Goal: Task Accomplishment & Management: Manage account settings

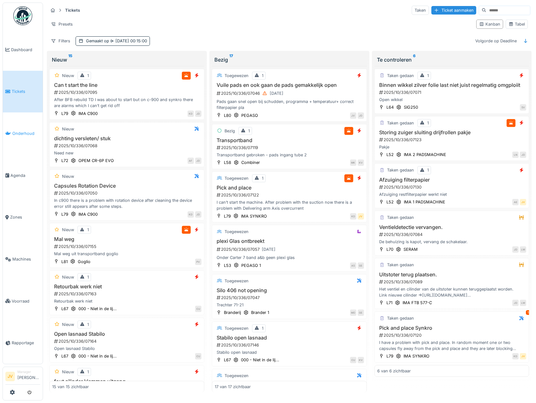
click at [27, 130] on span "Onderhoud" at bounding box center [26, 133] width 28 height 6
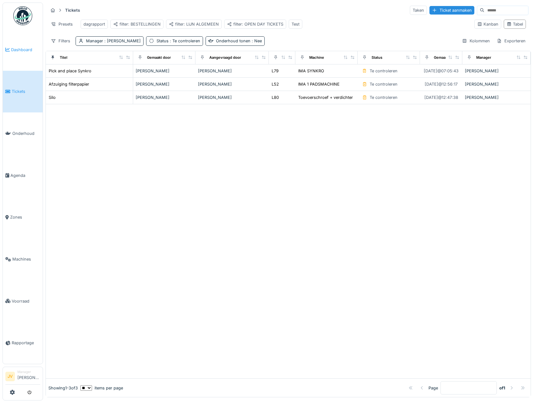
click at [30, 52] on span "Dashboard" at bounding box center [25, 50] width 29 height 6
click at [24, 47] on span "Dashboard" at bounding box center [25, 50] width 29 height 6
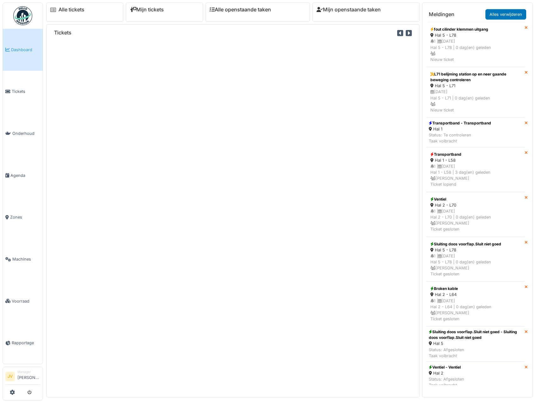
click at [239, 12] on link "Alle openstaande taken" at bounding box center [239, 10] width 61 height 6
click at [158, 12] on link "Mijn tickets" at bounding box center [147, 10] width 34 height 6
click at [150, 7] on link "Mijn tickets" at bounding box center [147, 10] width 34 height 6
click at [502, 14] on link "Alles verwijderen" at bounding box center [505, 14] width 41 height 10
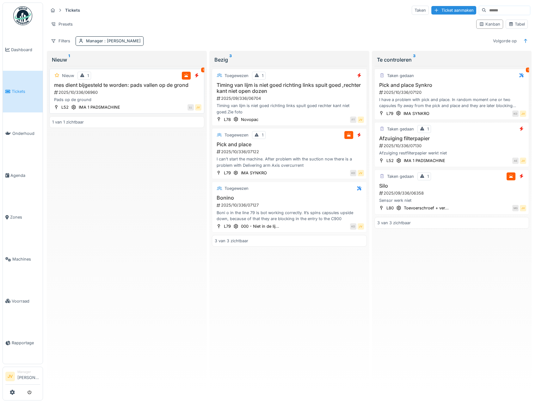
click at [157, 100] on div "Pads op de ground" at bounding box center [126, 100] width 149 height 6
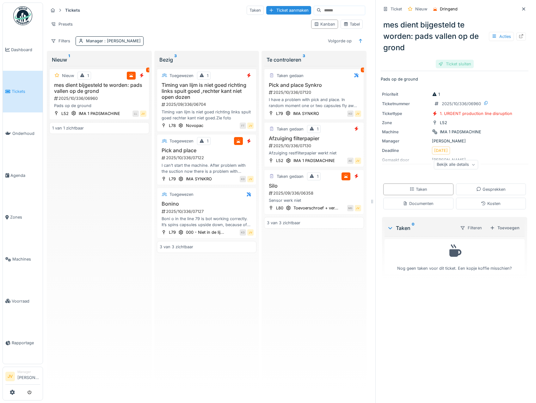
click at [450, 63] on div "Ticket sluiten" at bounding box center [454, 64] width 38 height 9
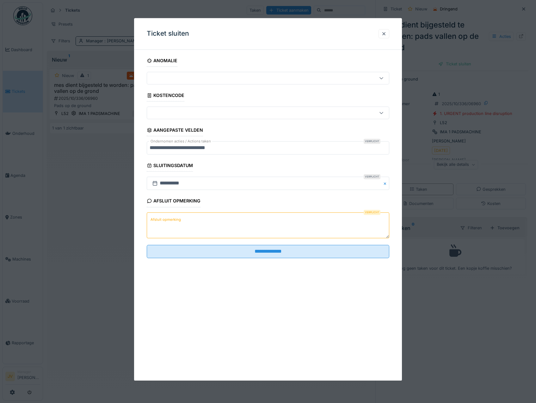
click at [163, 219] on label "Afsluit opmerking" at bounding box center [165, 220] width 33 height 8
click at [163, 219] on textarea "Afsluit opmerking" at bounding box center [268, 225] width 243 height 26
click at [168, 221] on textarea "**********" at bounding box center [268, 225] width 243 height 26
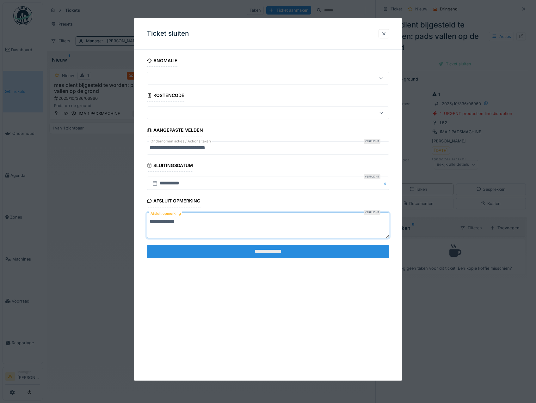
type textarea "**********"
click at [253, 248] on input "**********" at bounding box center [268, 251] width 243 height 13
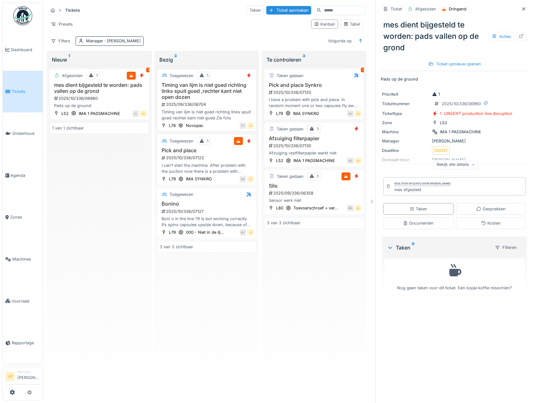
click at [232, 101] on div "Timing van lijm is niet goed richting links spuit goed ,rechter kant niet open …" at bounding box center [207, 101] width 94 height 39
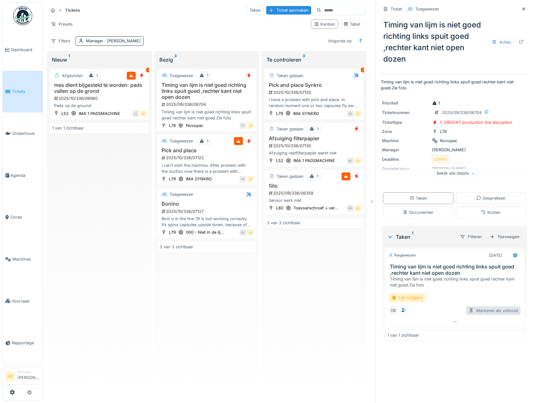
click at [476, 313] on div "Markeren als voltooid" at bounding box center [493, 310] width 54 height 9
click at [412, 299] on div "Lijn Vrijgave" at bounding box center [406, 297] width 37 height 9
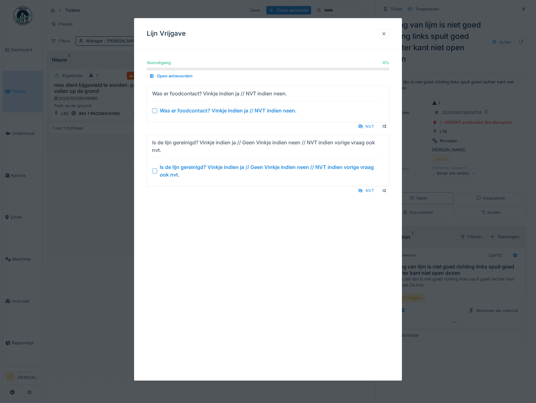
click at [384, 33] on div at bounding box center [383, 34] width 5 height 6
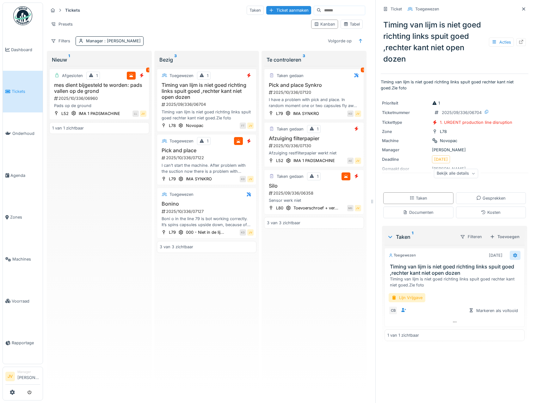
click at [512, 256] on icon at bounding box center [514, 255] width 5 height 4
click at [478, 322] on div "Verwijderen" at bounding box center [478, 322] width 52 height 9
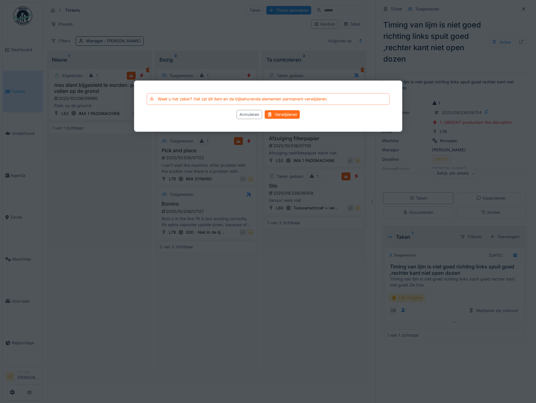
click at [288, 114] on div "Verwijderen" at bounding box center [281, 114] width 35 height 9
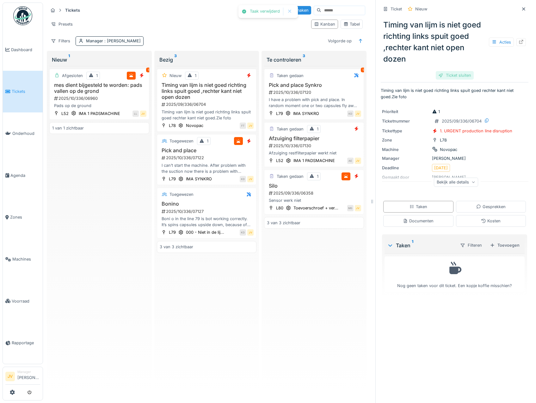
click at [441, 72] on div "Ticket sluiten" at bounding box center [454, 75] width 38 height 9
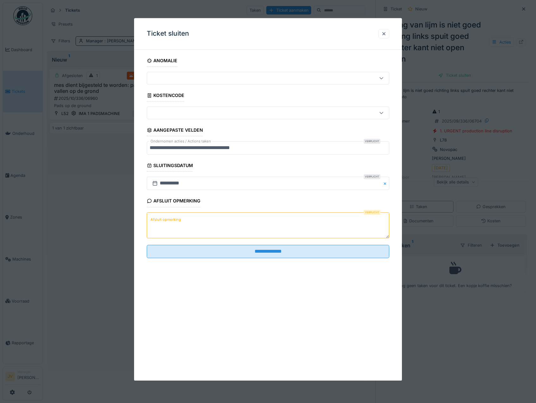
click at [194, 219] on textarea "Afsluit opmerking" at bounding box center [268, 225] width 243 height 26
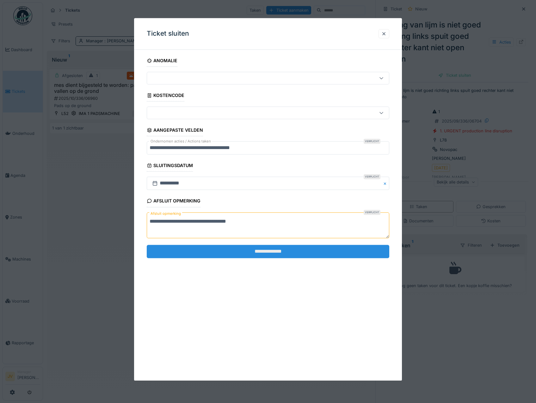
type textarea "**********"
click at [262, 255] on input "**********" at bounding box center [268, 251] width 243 height 13
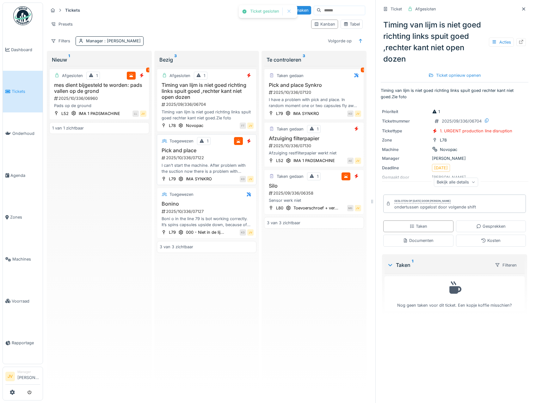
click at [226, 157] on div "2025/10/336/07122" at bounding box center [207, 158] width 93 height 6
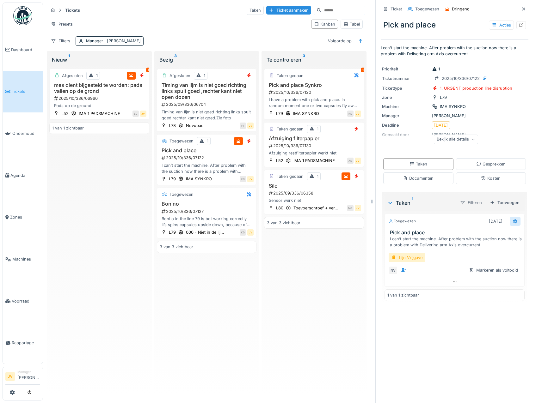
click at [513, 223] on icon at bounding box center [515, 221] width 4 height 4
click at [478, 288] on div "Verwijderen" at bounding box center [478, 288] width 52 height 9
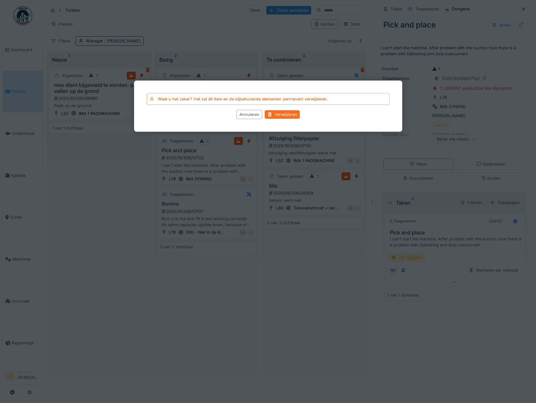
click at [298, 117] on div "Verwijderen" at bounding box center [281, 114] width 35 height 9
click at [294, 112] on div "IMA SYNKRO" at bounding box center [306, 114] width 26 height 6
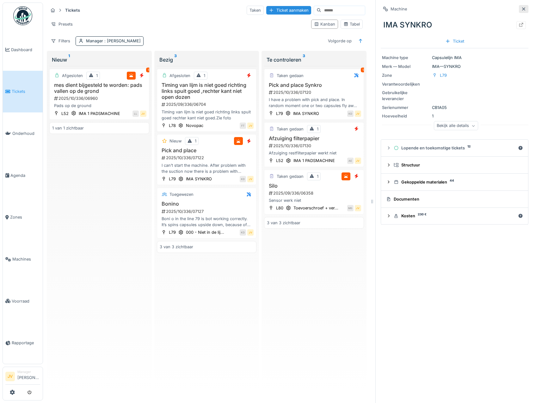
click at [522, 9] on icon at bounding box center [523, 8] width 3 height 3
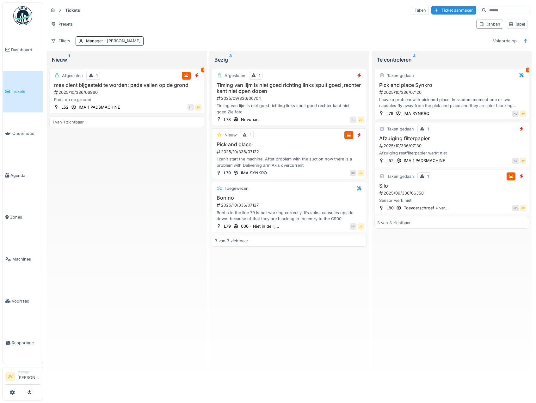
click at [332, 157] on div "I can’t start the machine. After problem with the suction now there is a proble…" at bounding box center [289, 162] width 149 height 12
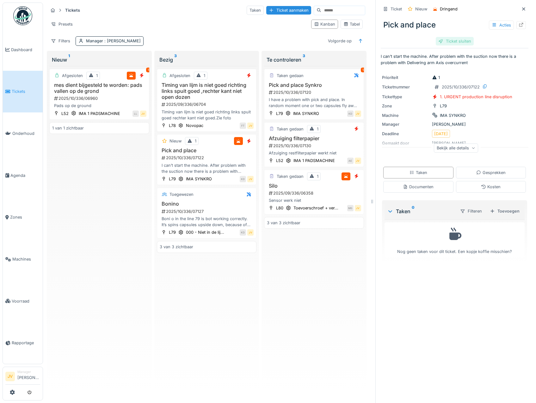
click at [443, 42] on div "Ticket sluiten" at bounding box center [454, 41] width 38 height 9
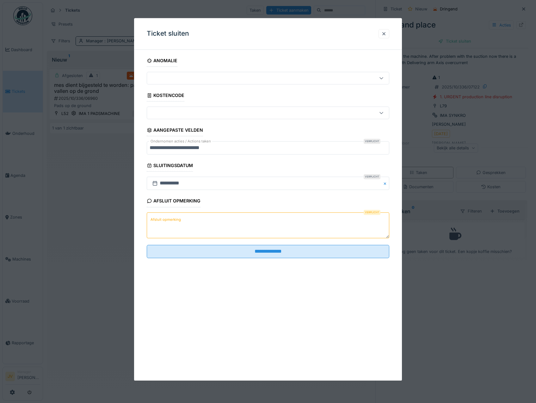
click at [181, 221] on label "Afsluit opmerking" at bounding box center [165, 220] width 33 height 8
click at [181, 221] on textarea "Afsluit opmerking" at bounding box center [268, 225] width 243 height 26
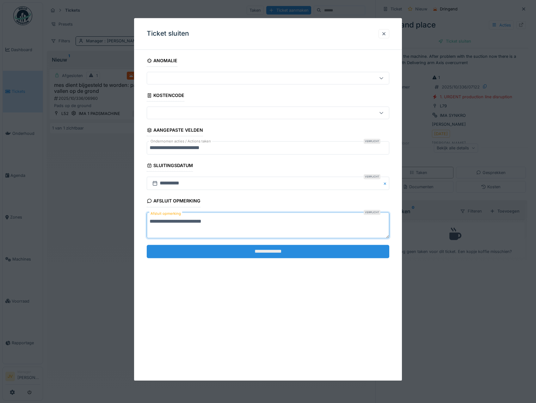
type textarea "**********"
click at [261, 251] on input "**********" at bounding box center [268, 251] width 243 height 13
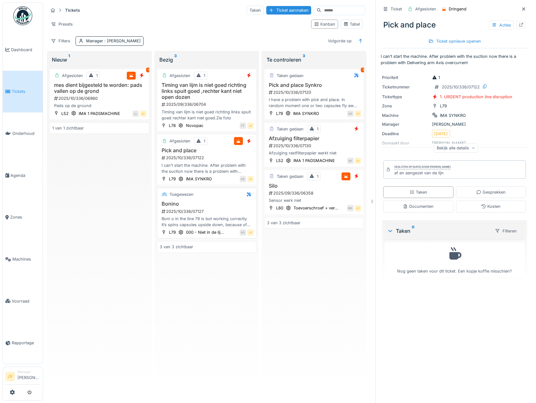
click at [243, 209] on div "2025/10/336/07127" at bounding box center [207, 212] width 93 height 6
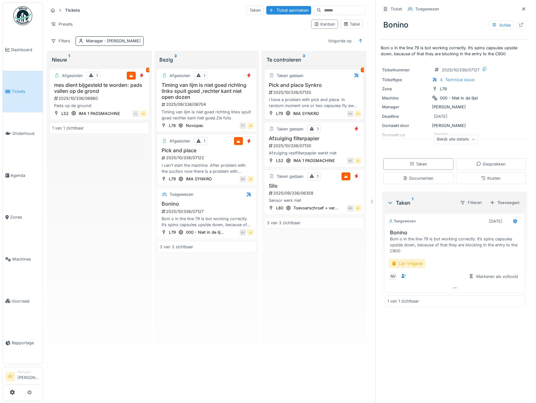
click at [336, 85] on h3 "Pick and place Synkro" at bounding box center [314, 85] width 94 height 6
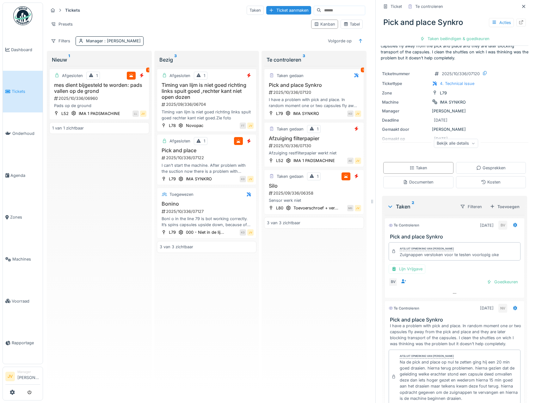
scroll to position [32, 0]
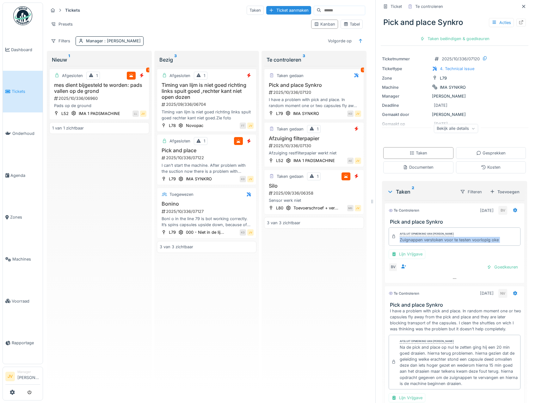
drag, startPoint x: 393, startPoint y: 242, endPoint x: 501, endPoint y: 249, distance: 108.3
click at [501, 249] on div "Afsluit opmerking van Bert Vermeiren Zuignappen verstoken voor te testen voorlo…" at bounding box center [454, 249] width 140 height 49
drag, startPoint x: 501, startPoint y: 249, endPoint x: 479, endPoint y: 239, distance: 24.3
copy div "Zuignappen verstoken voor te testen voorlopig oke Lijn Vrijgave BV Goedkeuren"
click at [497, 270] on div "Goedkeuren" at bounding box center [502, 267] width 36 height 9
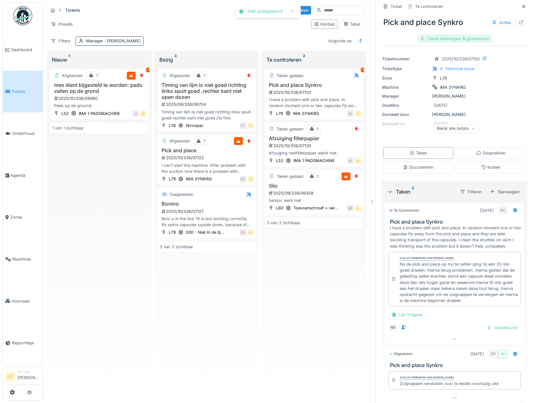
click at [451, 40] on div "Taken beëindigen & goedkeuren" at bounding box center [454, 38] width 75 height 9
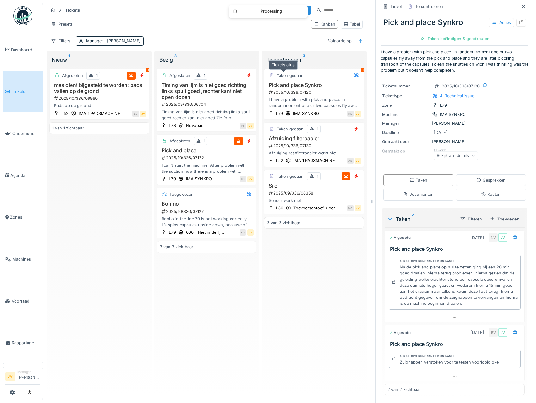
scroll to position [5, 0]
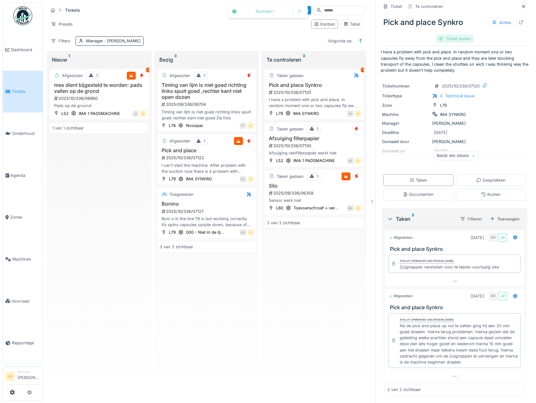
click at [437, 39] on div "Ticket sluiten" at bounding box center [454, 38] width 38 height 9
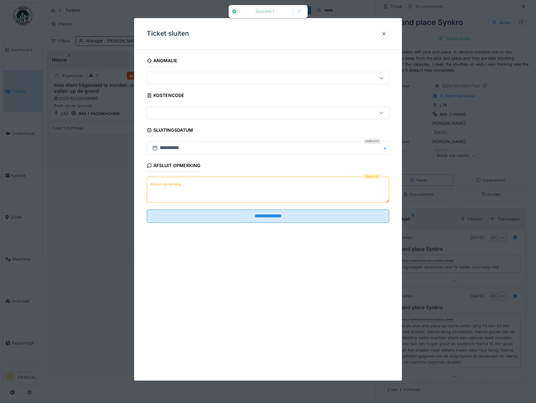
click at [167, 183] on label "Afsluit opmerking" at bounding box center [165, 184] width 33 height 8
click at [167, 183] on textarea "Afsluit opmerking" at bounding box center [268, 190] width 243 height 26
click at [164, 179] on textarea "Afsluit opmerking" at bounding box center [268, 190] width 243 height 26
paste textarea "**********"
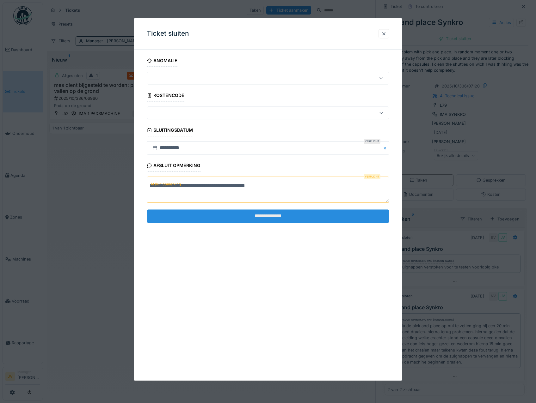
type textarea "**********"
click at [266, 216] on input "**********" at bounding box center [268, 215] width 243 height 13
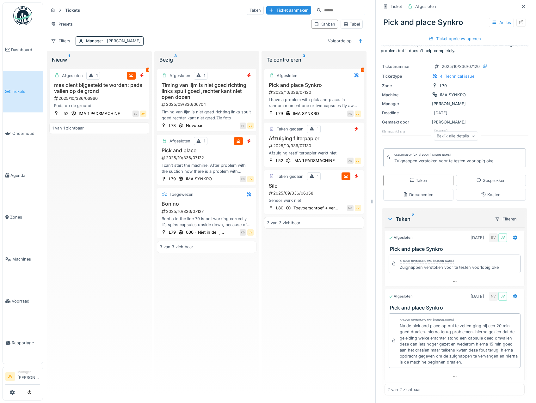
scroll to position [0, 0]
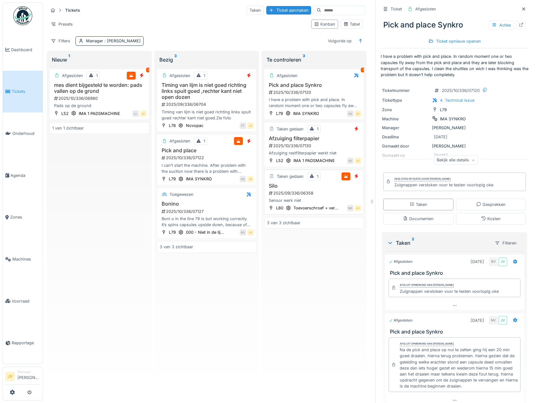
click at [353, 197] on div "Sensor werk niet" at bounding box center [314, 200] width 94 height 6
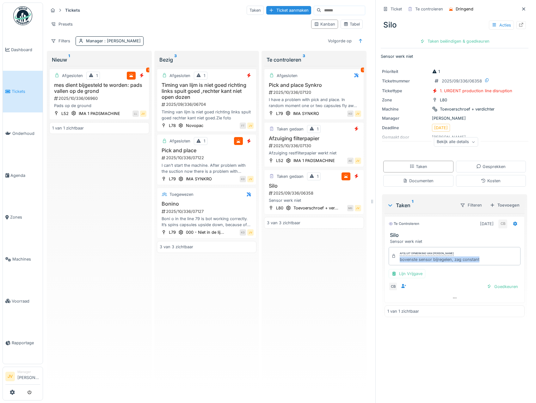
drag, startPoint x: 393, startPoint y: 261, endPoint x: 488, endPoint y: 266, distance: 95.6
click at [488, 265] on div "Afsluit opmerking van Carl Bauwelinck bovenste sensor bijregelen, zag constant" at bounding box center [454, 256] width 132 height 18
drag, startPoint x: 488, startPoint y: 266, endPoint x: 451, endPoint y: 258, distance: 37.9
copy div "bovenste sensor bijregelen, zag constant"
click at [490, 288] on div "Goedkeuren" at bounding box center [502, 286] width 36 height 9
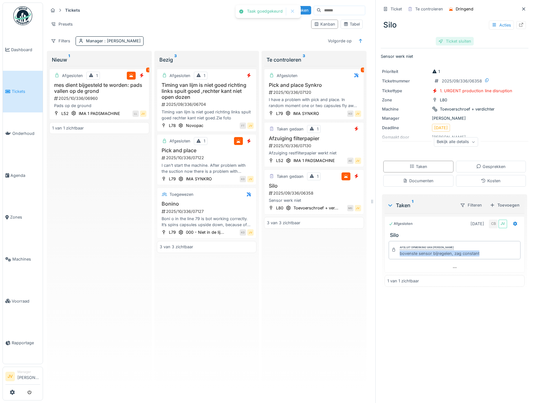
click at [437, 41] on div "Ticket sluiten" at bounding box center [454, 41] width 38 height 9
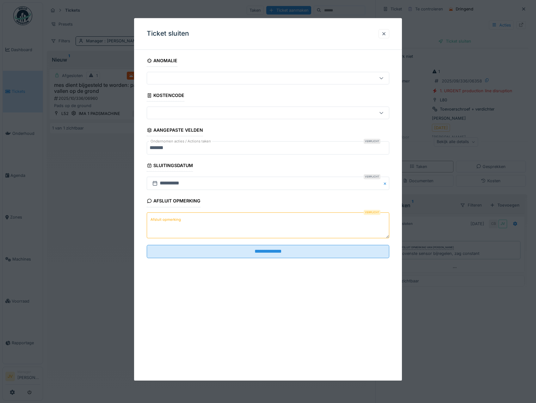
click at [151, 215] on textarea "Afsluit opmerking" at bounding box center [268, 225] width 243 height 26
paste textarea "**********"
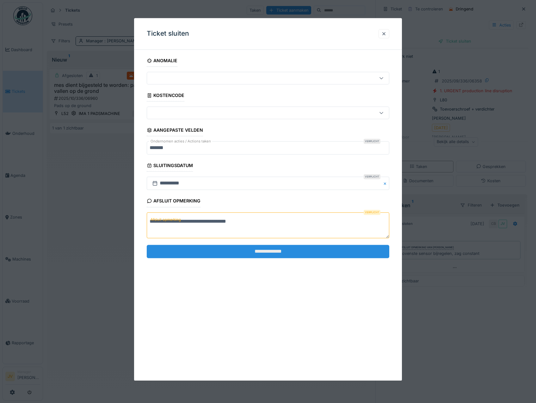
type textarea "**********"
click at [267, 253] on input "**********" at bounding box center [268, 251] width 243 height 13
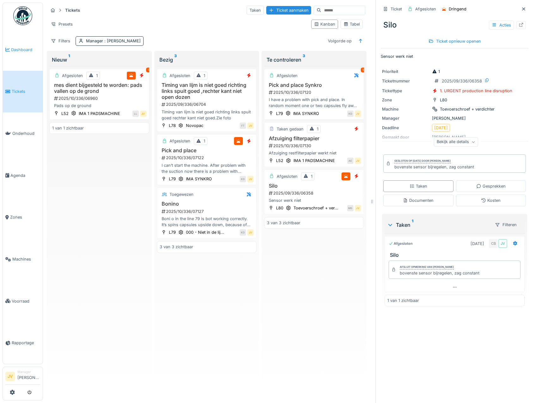
click at [17, 43] on link "Dashboard" at bounding box center [23, 50] width 40 height 42
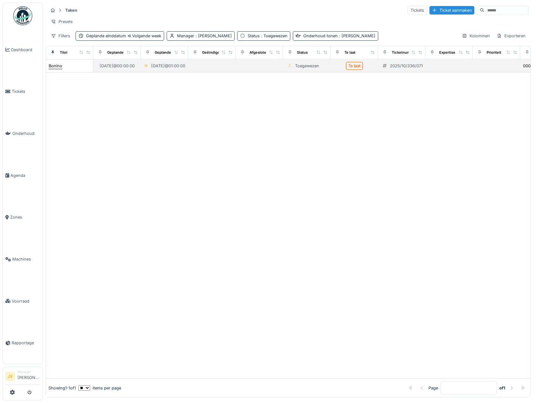
click at [59, 69] on div "Bonino" at bounding box center [56, 66] width 14 height 6
